Goal: Task Accomplishment & Management: Complete application form

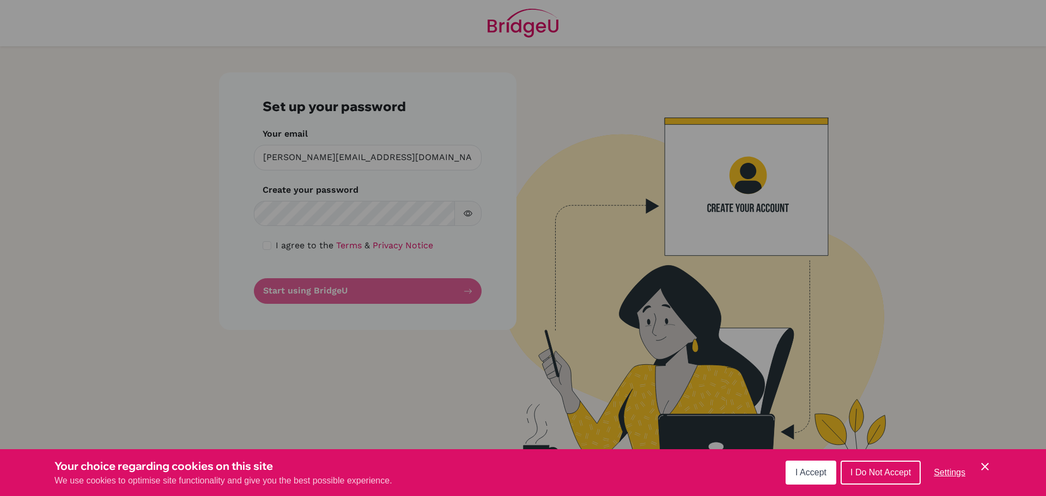
click at [267, 246] on div "Cookie Preferences" at bounding box center [523, 248] width 1046 height 496
drag, startPoint x: 814, startPoint y: 467, endPoint x: 697, endPoint y: 450, distance: 117.7
click at [810, 467] on button "I Accept" at bounding box center [810, 473] width 51 height 24
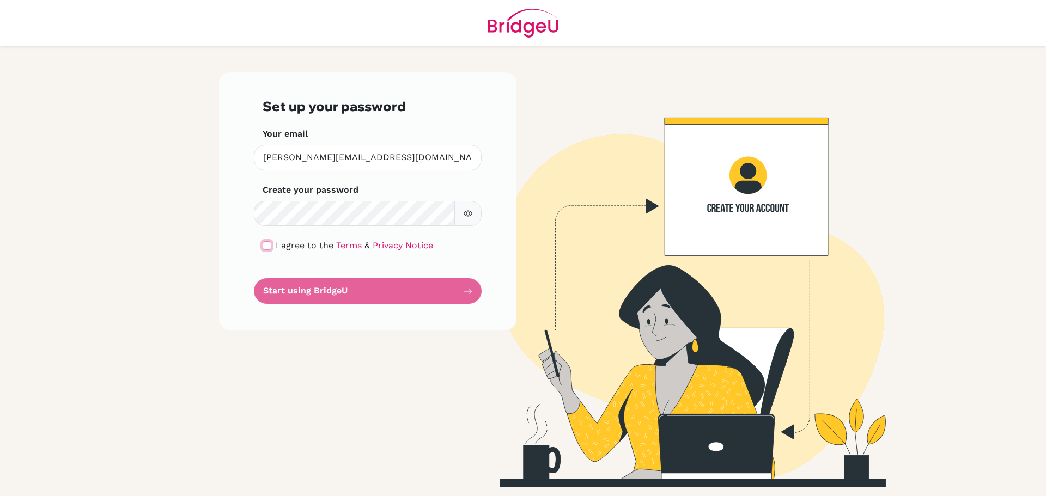
click at [268, 249] on input "checkbox" at bounding box center [266, 245] width 9 height 9
checkbox input "true"
click at [408, 291] on form "Set up your password Your email [PERSON_NAME][EMAIL_ADDRESS][DOMAIN_NAME] Inval…" at bounding box center [367, 201] width 210 height 205
click at [285, 307] on div "Set up your password Your email [PERSON_NAME][EMAIL_ADDRESS][DOMAIN_NAME] Inval…" at bounding box center [367, 201] width 297 height 258
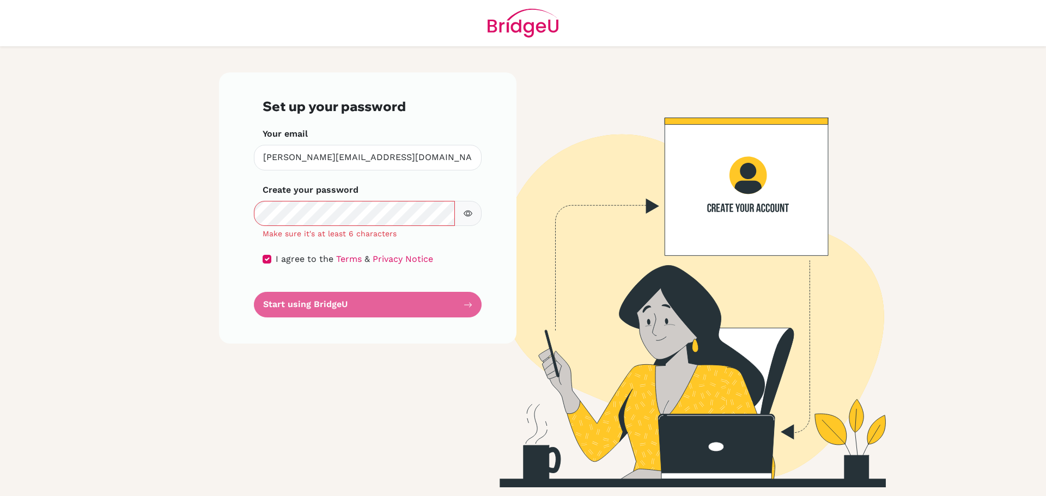
click at [426, 335] on div "Set up your password Your email [PERSON_NAME][EMAIL_ADDRESS][DOMAIN_NAME] Inval…" at bounding box center [367, 207] width 297 height 271
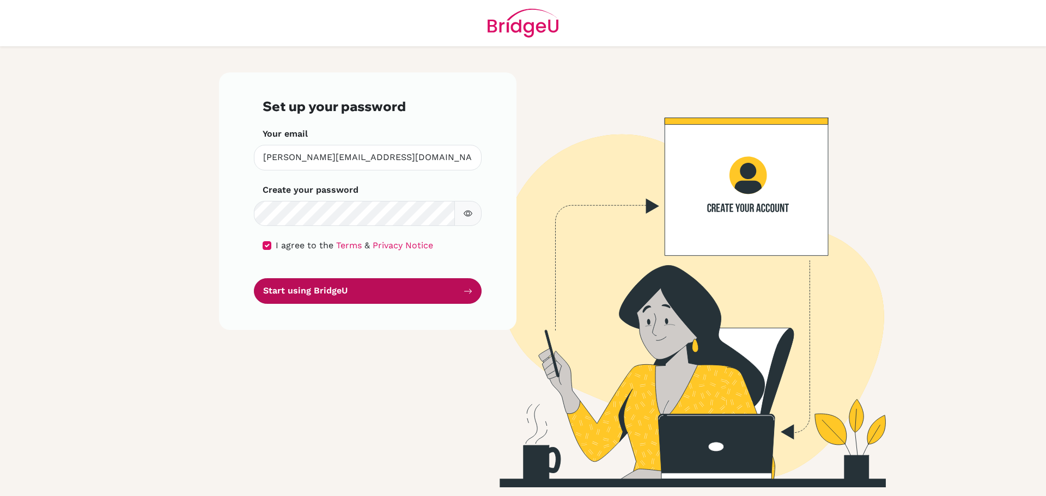
click at [362, 288] on button "Start using BridgeU" at bounding box center [368, 291] width 228 height 26
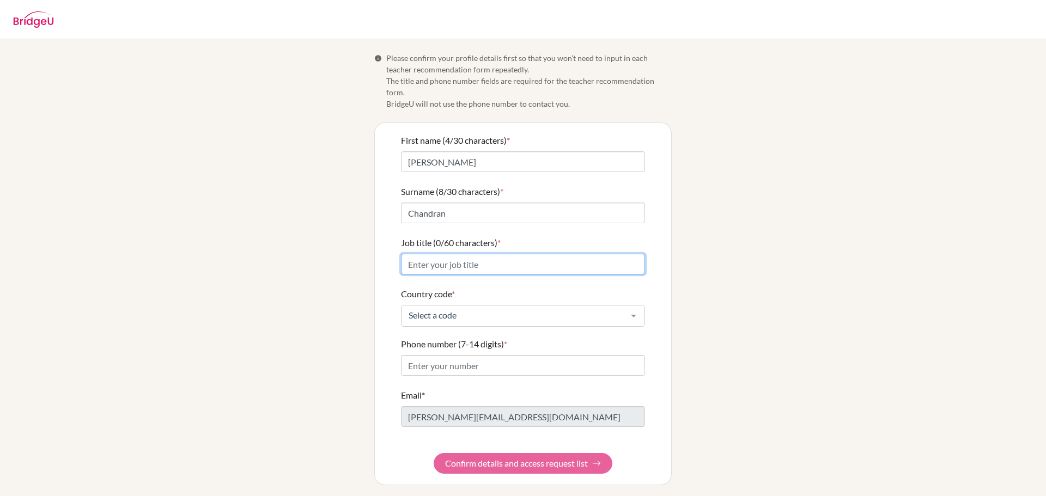
click at [473, 254] on input "Job title (0/60 characters) *" at bounding box center [523, 264] width 244 height 21
click at [408, 254] on input "Middle Year Program Coordinator" at bounding box center [523, 264] width 244 height 21
type input "IB, Middle Year Program Coordinator"
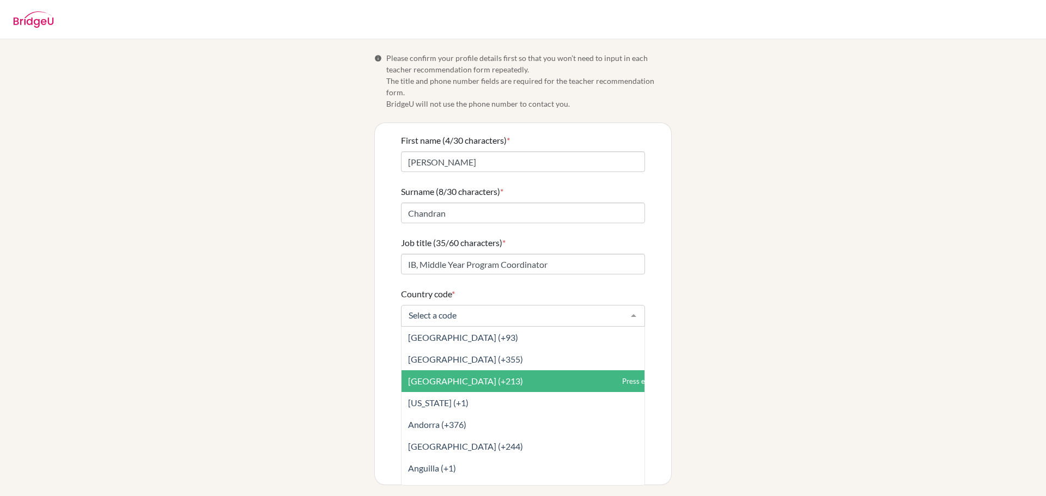
type input "09787338400"
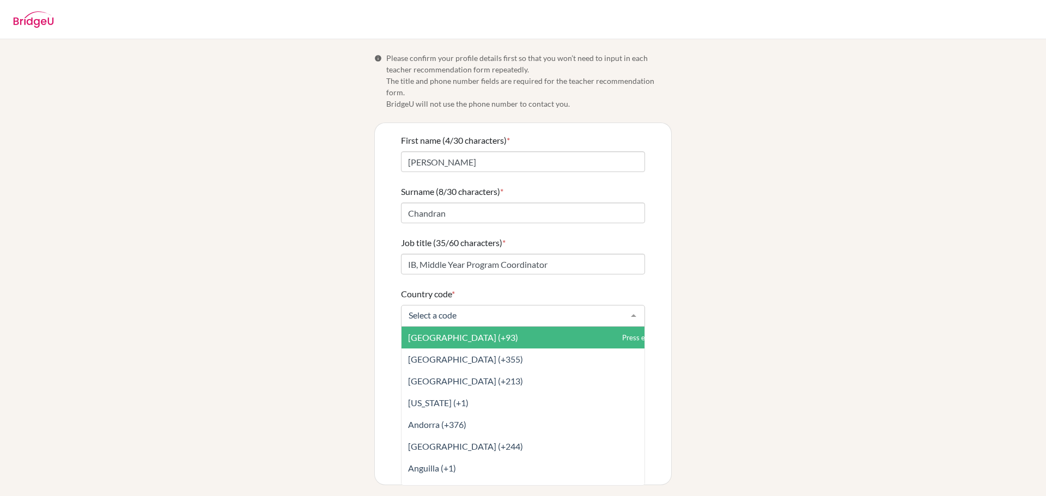
drag, startPoint x: 576, startPoint y: 310, endPoint x: 553, endPoint y: 309, distance: 22.9
click at [553, 309] on div at bounding box center [523, 316] width 244 height 22
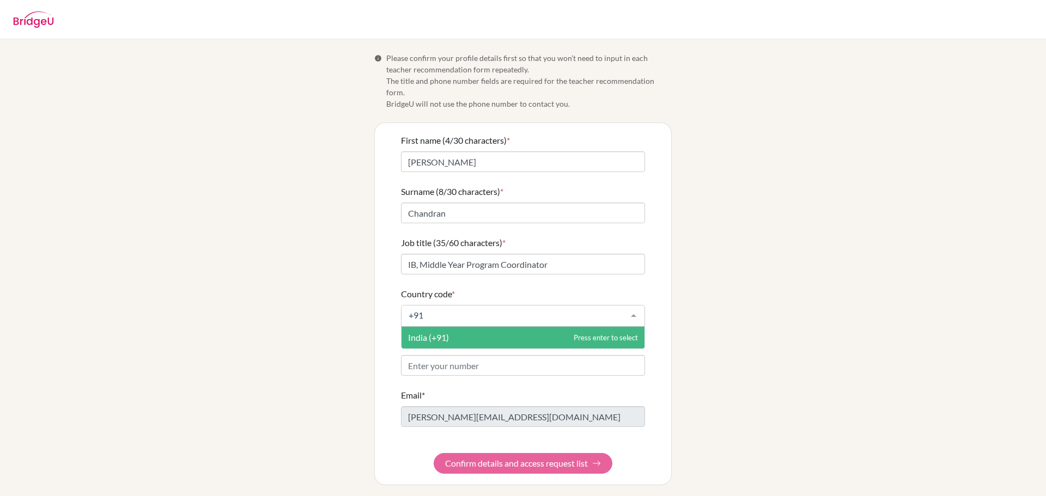
click at [534, 327] on span "India (+91)" at bounding box center [522, 338] width 243 height 22
type input "+91"
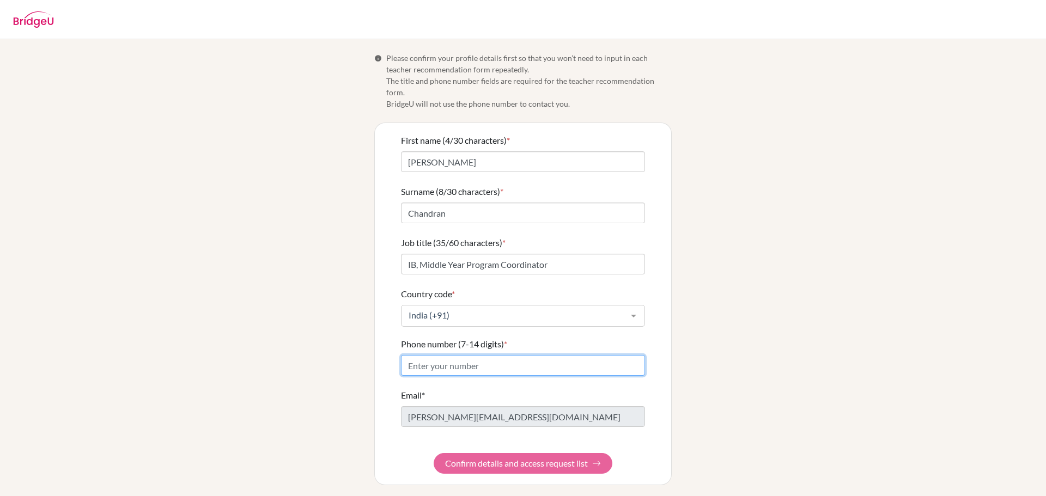
click at [474, 357] on input "Phone number (7-14 digits) *" at bounding box center [523, 365] width 244 height 21
type input "09787338400"
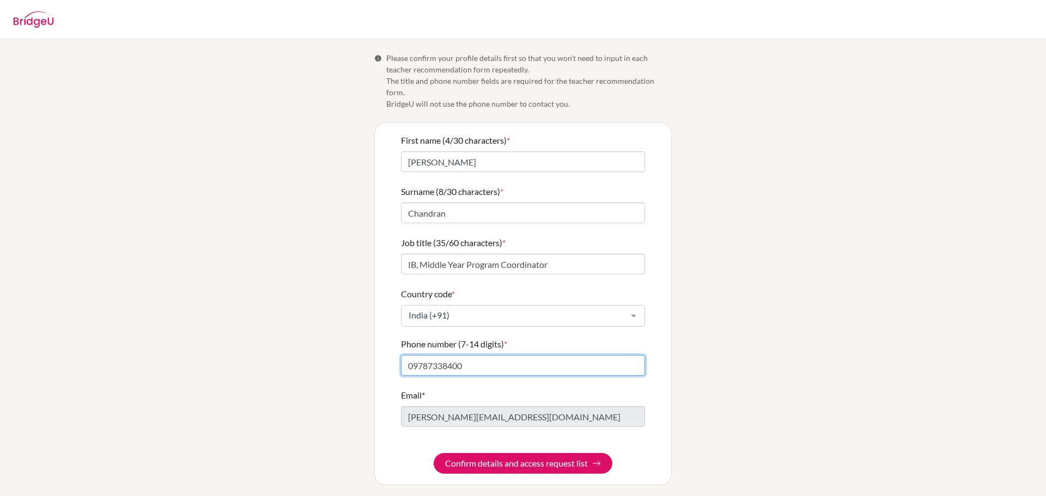
click at [413, 354] on form "First name (4/30 characters) * Rita Surname (8/30 characters) * Chandran Job ti…" at bounding box center [523, 304] width 244 height 340
type input "9787338400"
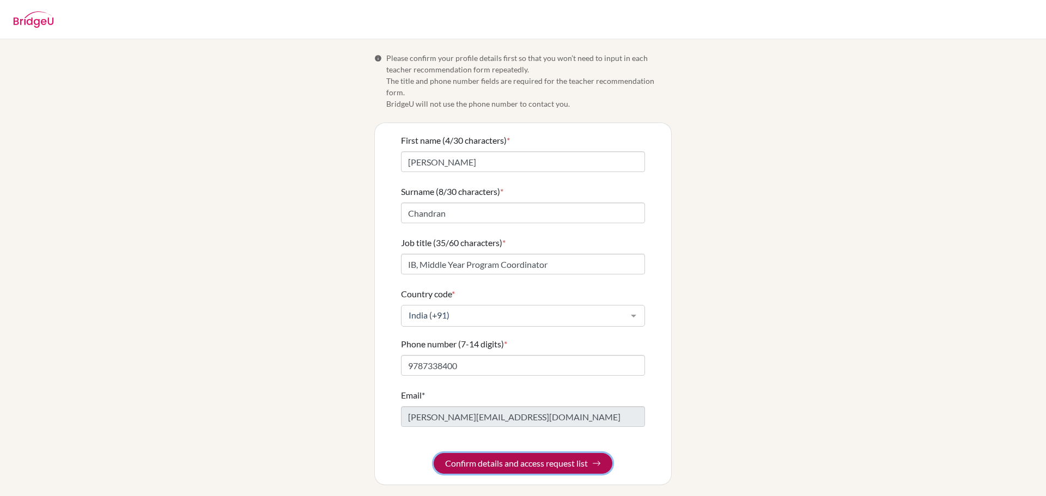
click at [498, 453] on button "Confirm details and access request list" at bounding box center [522, 463] width 179 height 21
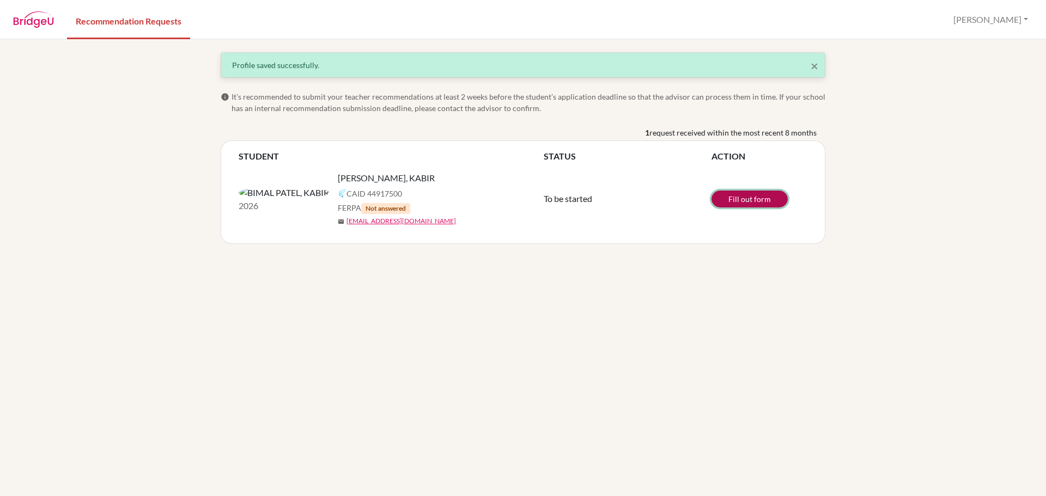
click at [746, 199] on link "Fill out form" at bounding box center [749, 199] width 76 height 17
